Goal: Task Accomplishment & Management: Use online tool/utility

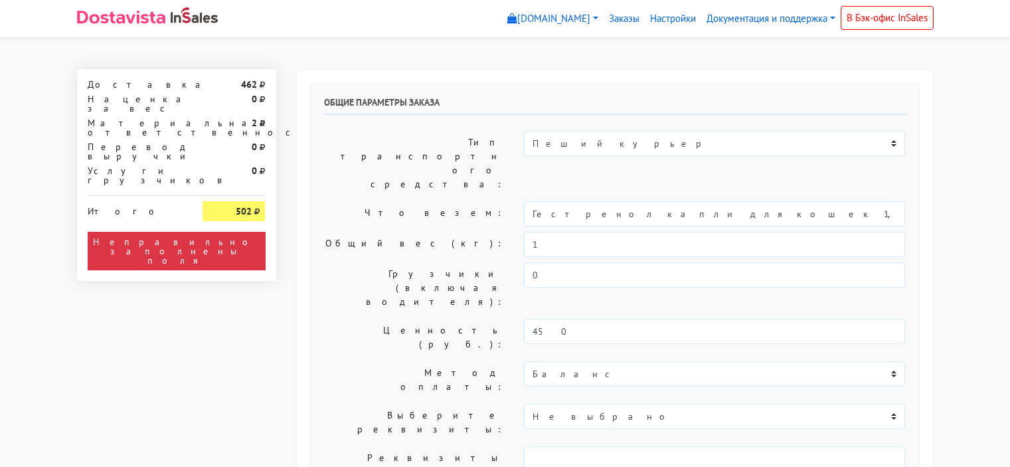
select select "10:00"
click at [540, 17] on link "[DOMAIN_NAME]" at bounding box center [553, 19] width 102 height 26
click at [527, 52] on link "[DOMAIN_NAME]" at bounding box center [558, 49] width 110 height 21
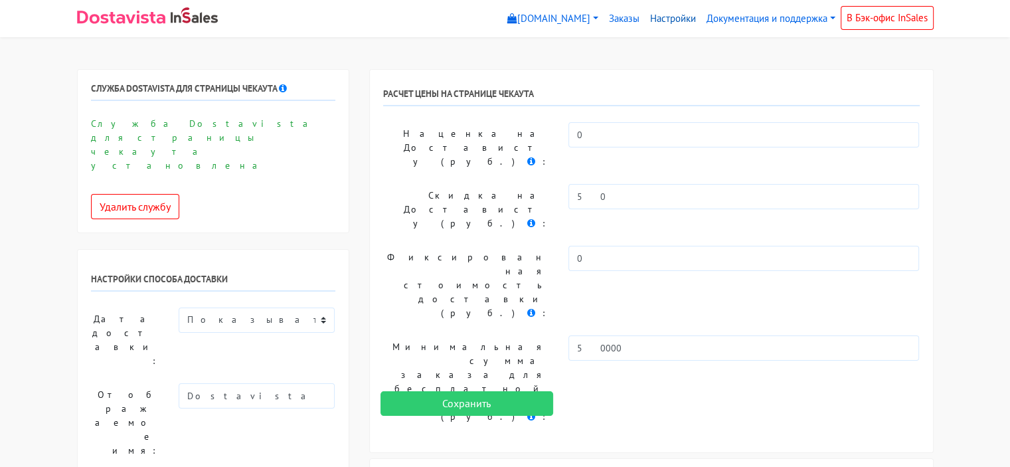
click at [661, 16] on link "Настройки" at bounding box center [673, 19] width 56 height 26
click at [590, 20] on link "[DOMAIN_NAME]" at bounding box center [553, 19] width 102 height 26
click at [664, 21] on link "Настройки" at bounding box center [673, 19] width 56 height 26
click at [634, 19] on link "Заказы" at bounding box center [624, 19] width 41 height 26
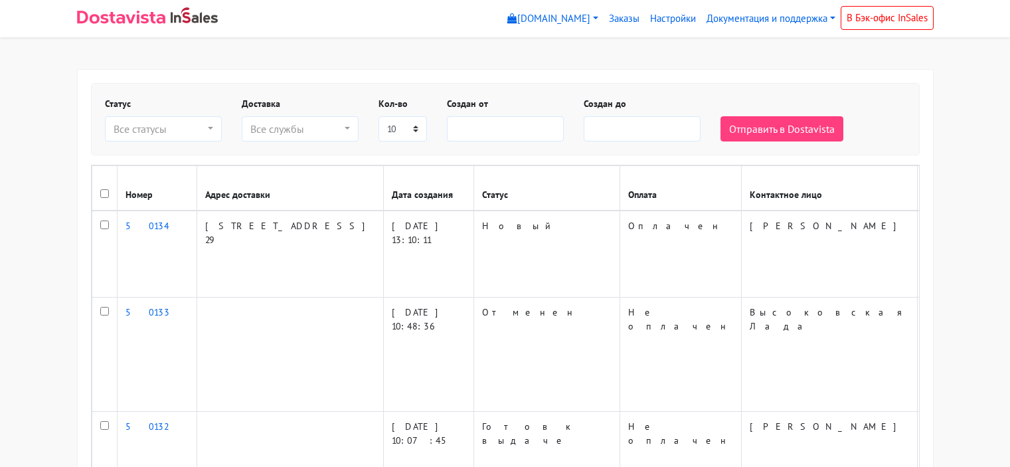
select select
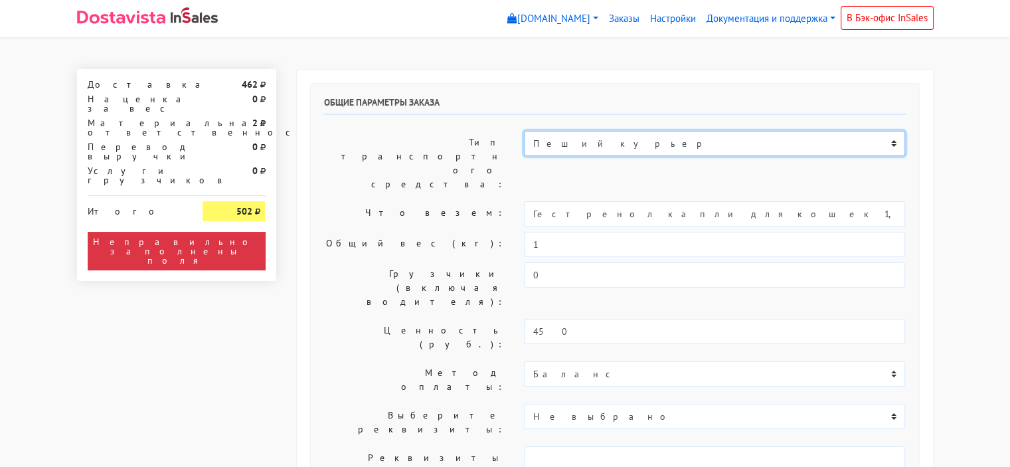
click at [551, 145] on select "Пеший курьер Легковой автомобиль Каблук (до 700 кг) Микроавтобус / портер (до 1…" at bounding box center [714, 143] width 381 height 25
click at [524, 131] on select "Пеший курьер Легковой автомобиль Каблук (до 700 кг) Микроавтобус / портер (до 1…" at bounding box center [714, 143] width 381 height 25
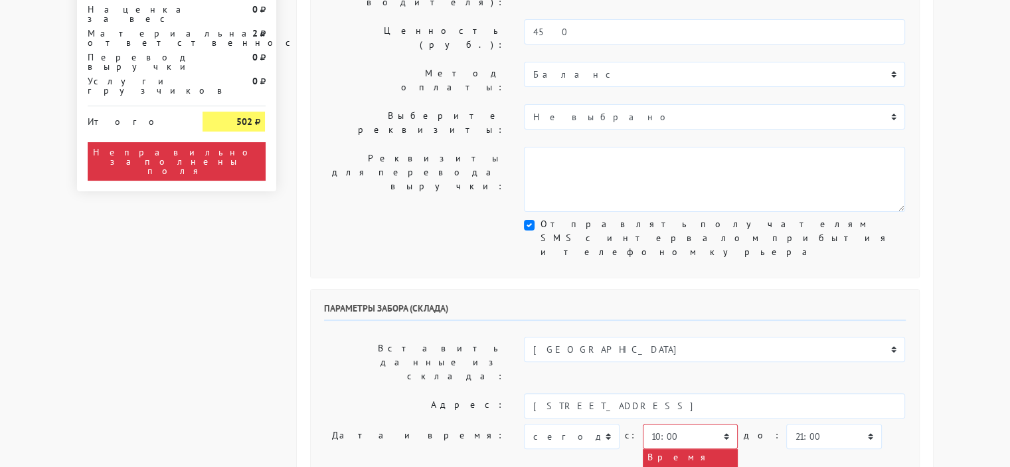
scroll to position [332, 0]
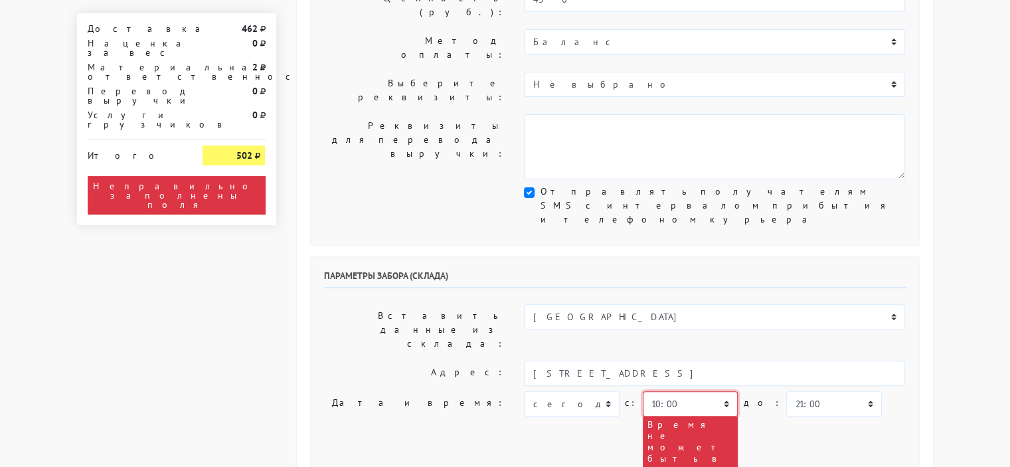
click at [681, 391] on select "00:00 00:30 01:00 01:30 02:00 02:30 03:00 03:30 04:00 04:30 05:00 05:30 06:00 0…" at bounding box center [690, 403] width 95 height 25
click at [643, 391] on select "00:00 00:30 01:00 01:30 02:00 02:30 03:00 03:30 04:00 04:30 05:00 05:30 06:00 0…" at bounding box center [690, 403] width 95 height 25
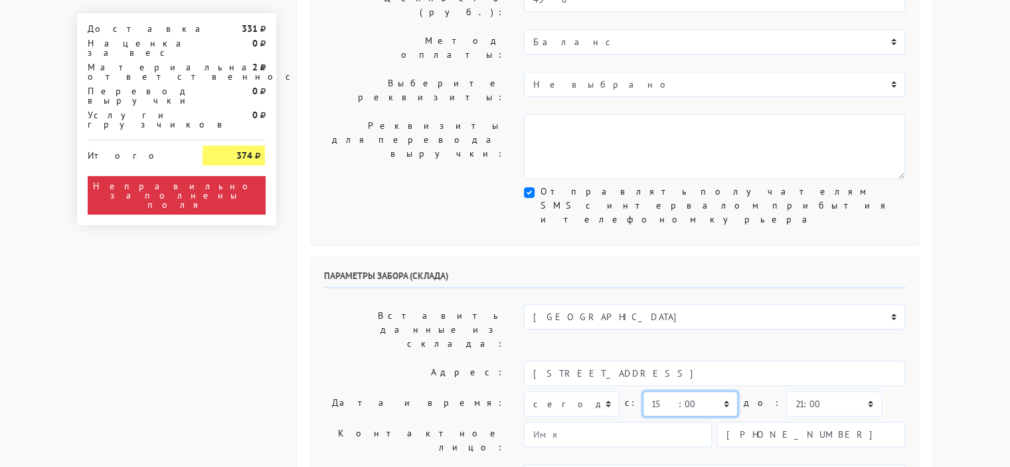
click at [669, 391] on select "00:00 00:30 01:00 01:30 02:00 02:30 03:00 03:30 04:00 04:30 05:00 05:30 06:00 0…" at bounding box center [690, 403] width 95 height 25
select select "14:30"
click at [643, 391] on select "00:00 00:30 01:00 01:30 02:00 02:30 03:00 03:30 04:00 04:30 05:00 05:30 06:00 0…" at bounding box center [690, 403] width 95 height 25
click at [676, 391] on select "00:00 00:30 01:00 01:30 02:00 02:30 03:00 03:30 04:00 04:30 05:00 05:30 06:00 0…" at bounding box center [690, 403] width 95 height 25
click at [643, 391] on select "00:00 00:30 01:00 01:30 02:00 02:30 03:00 03:30 04:00 04:30 05:00 05:30 06:00 0…" at bounding box center [690, 403] width 95 height 25
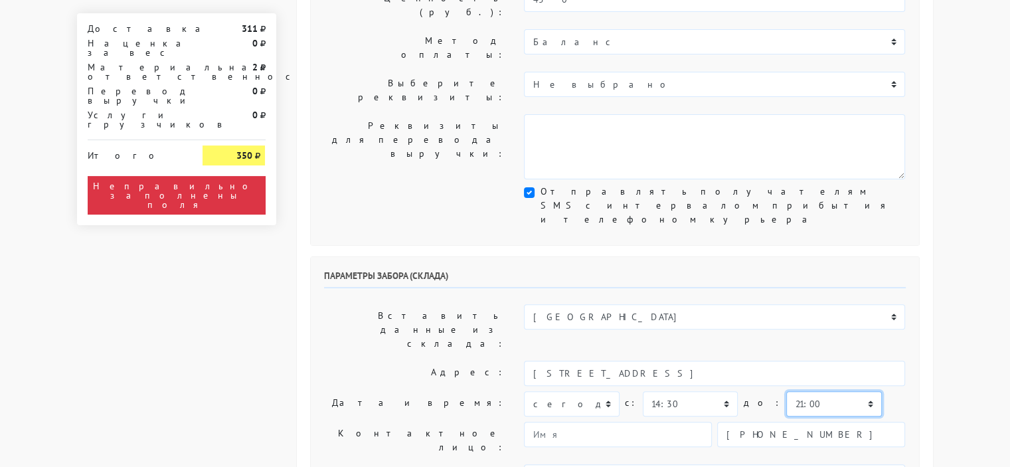
click at [794, 391] on select "00:00 00:30 01:00 01:30 02:00 02:30 03:00 03:30 04:00 04:30 05:00 05:30 06:00 0…" at bounding box center [834, 403] width 95 height 25
select select "18:00"
click at [787, 391] on select "00:00 00:30 01:00 01:30 02:00 02:30 03:00 03:30 04:00 04:30 05:00 05:30 06:00 0…" at bounding box center [834, 403] width 95 height 25
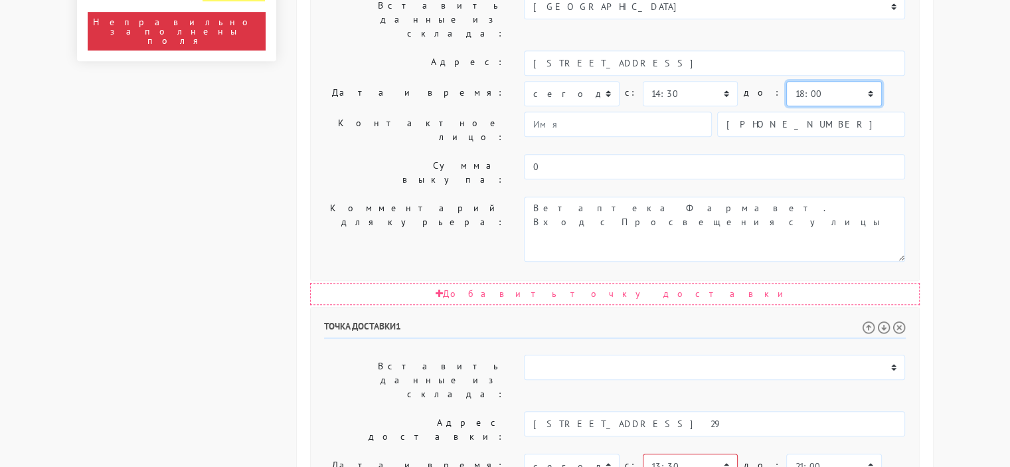
scroll to position [664, 0]
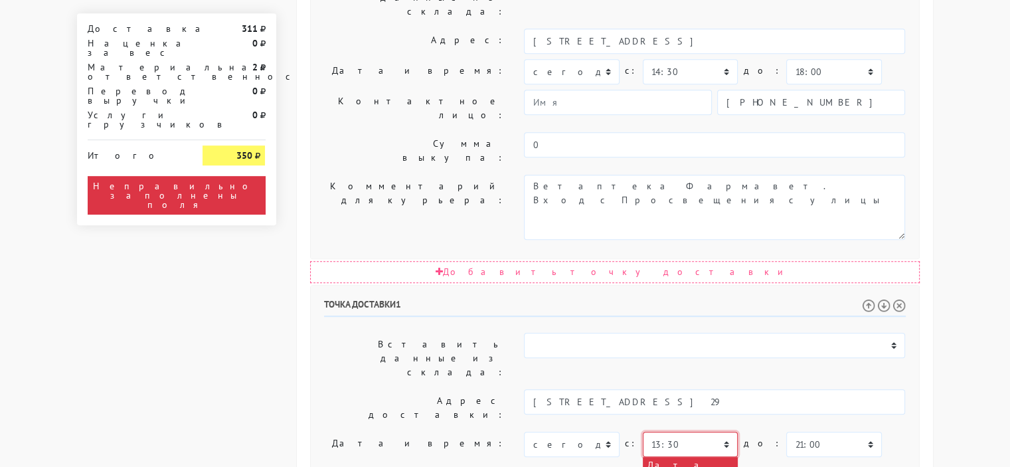
click at [658, 432] on select "00:00 00:30 01:00 01:30 02:00 02:30 03:00 03:30 04:00 04:30 05:00 05:30 06:00 0…" at bounding box center [690, 444] width 95 height 25
select select "18:30"
click at [643, 432] on select "00:00 00:30 01:00 01:30 02:00 02:30 03:00 03:30 04:00 04:30 05:00 05:30 06:00 0…" at bounding box center [690, 444] width 95 height 25
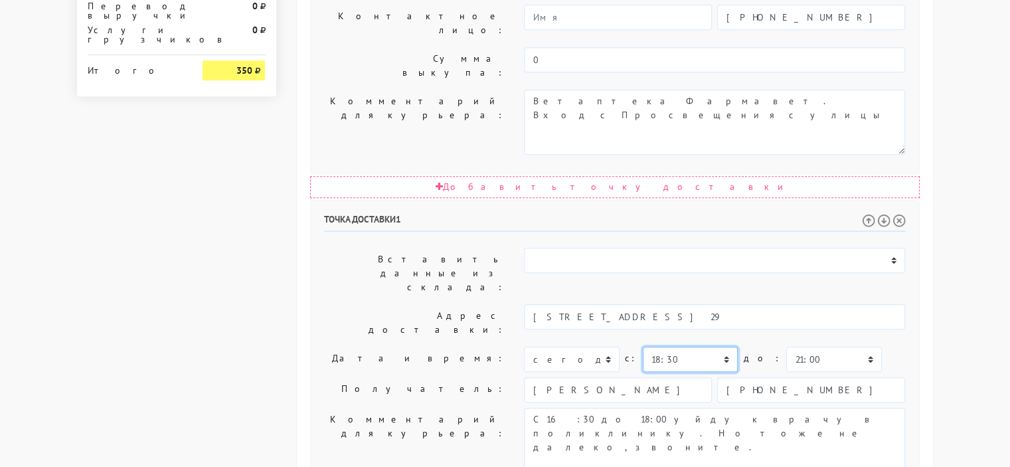
scroll to position [755, 0]
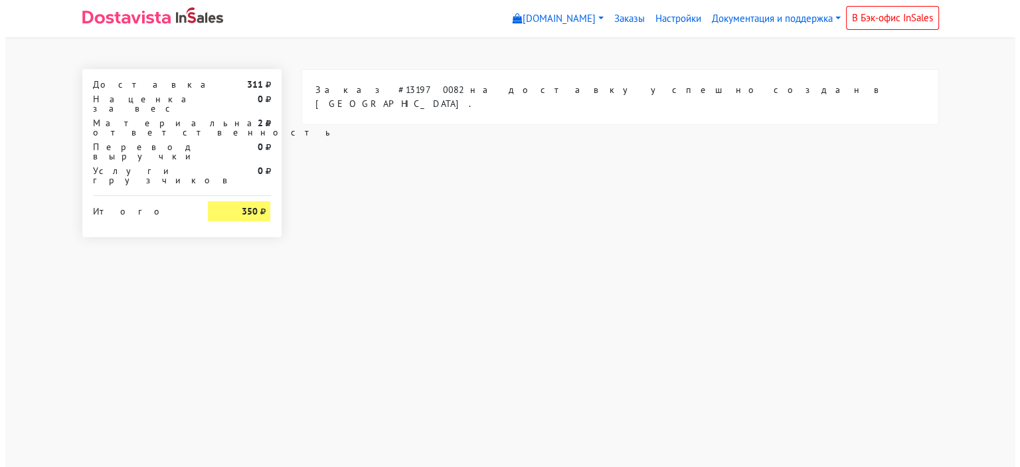
scroll to position [0, 0]
